Goal: Task Accomplishment & Management: Manage account settings

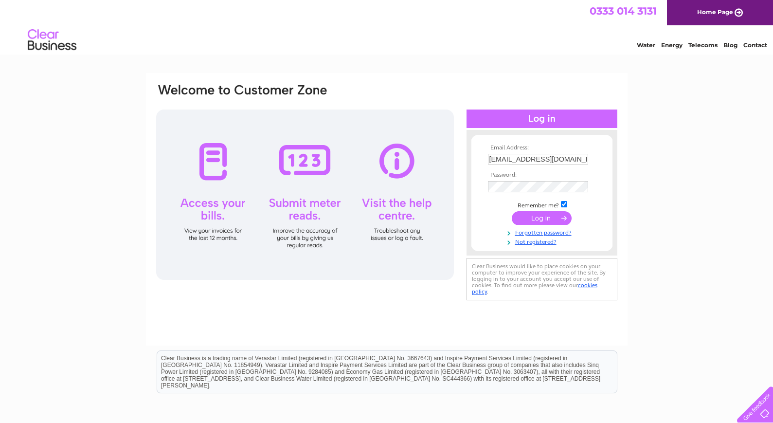
click at [220, 175] on div at bounding box center [305, 194] width 298 height 170
click at [542, 218] on input "submit" at bounding box center [542, 218] width 60 height 14
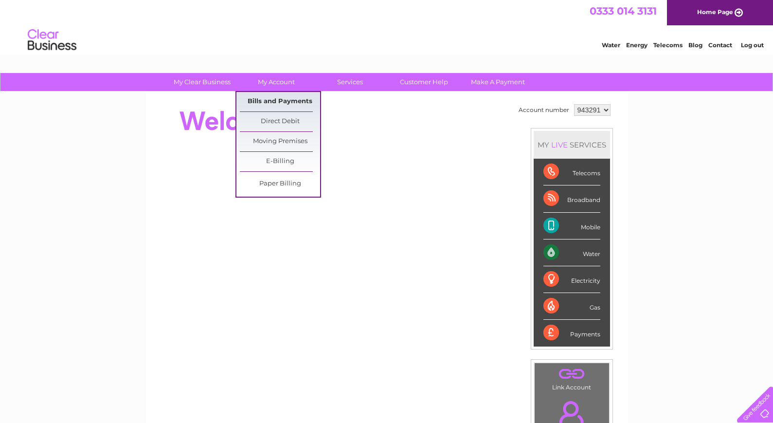
click at [255, 100] on link "Bills and Payments" at bounding box center [280, 101] width 80 height 19
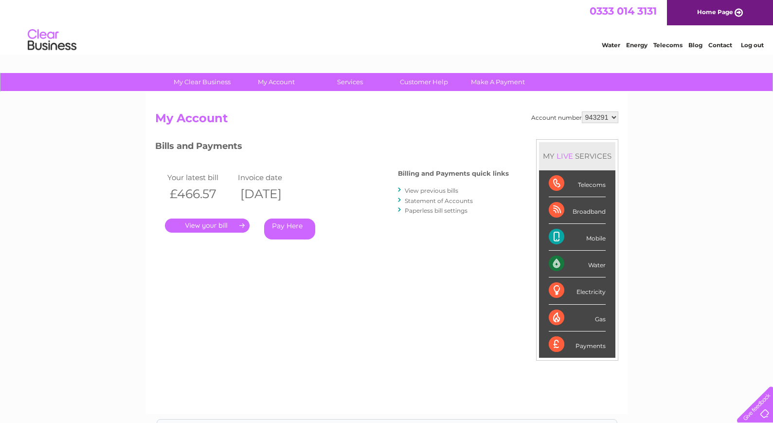
click at [224, 224] on link "." at bounding box center [207, 225] width 85 height 14
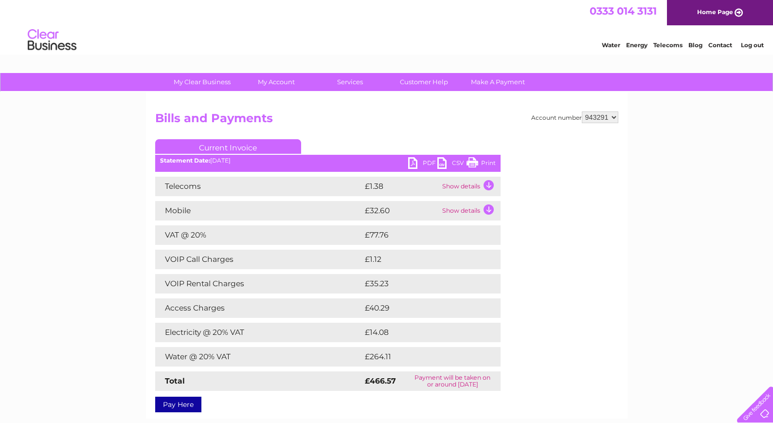
click at [415, 162] on link "PDF" at bounding box center [422, 164] width 29 height 14
